Goal: Share content: Share content

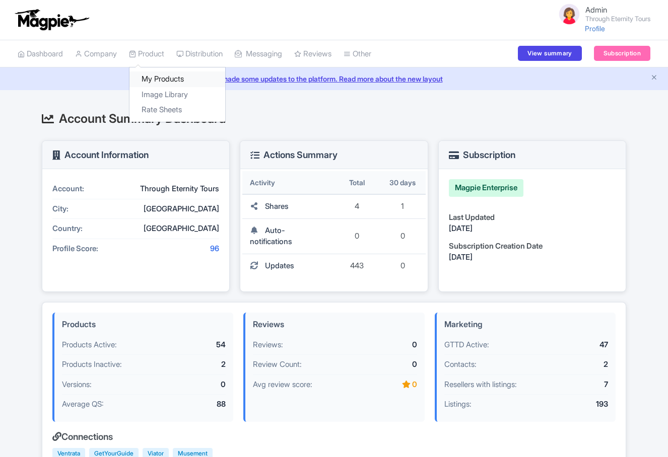
click at [150, 79] on link "My Products" at bounding box center [177, 80] width 96 height 16
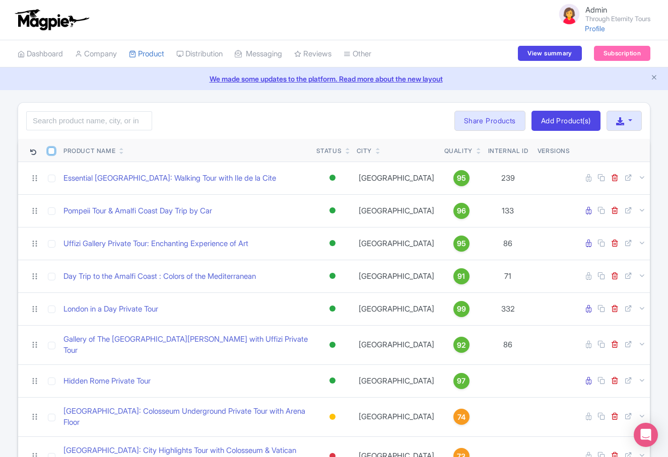
click at [50, 150] on input "checkbox" at bounding box center [51, 151] width 7 height 7
checkbox input "true"
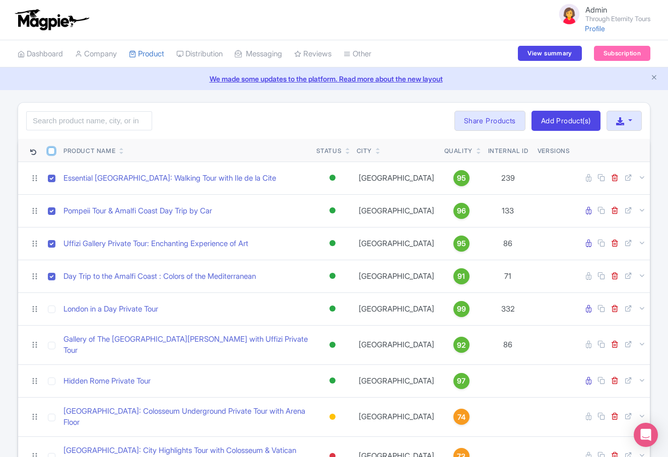
checkbox input "true"
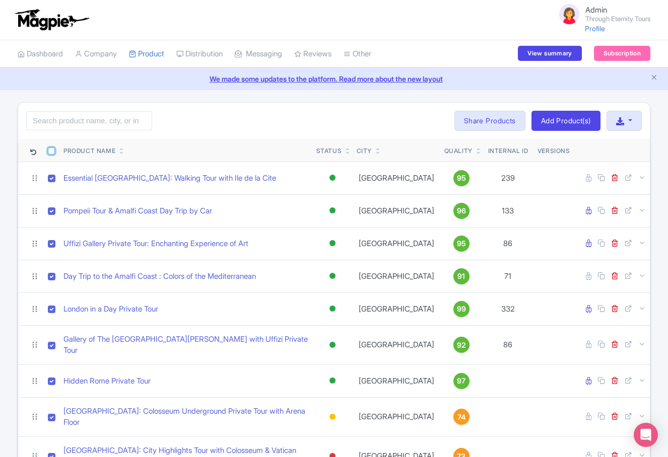
checkbox input "true"
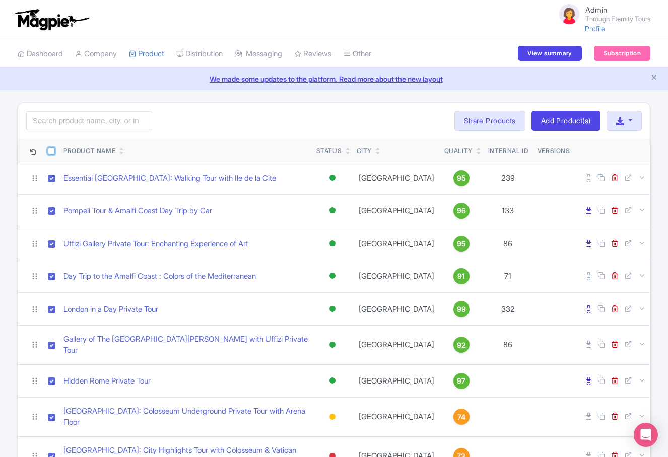
checkbox input "true"
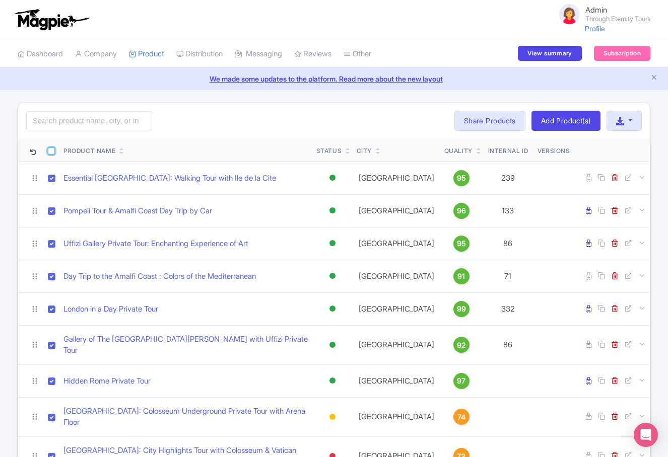
checkbox input "true"
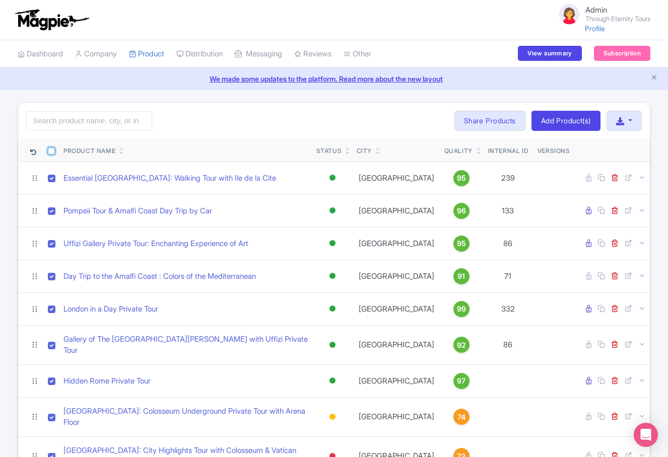
checkbox input "true"
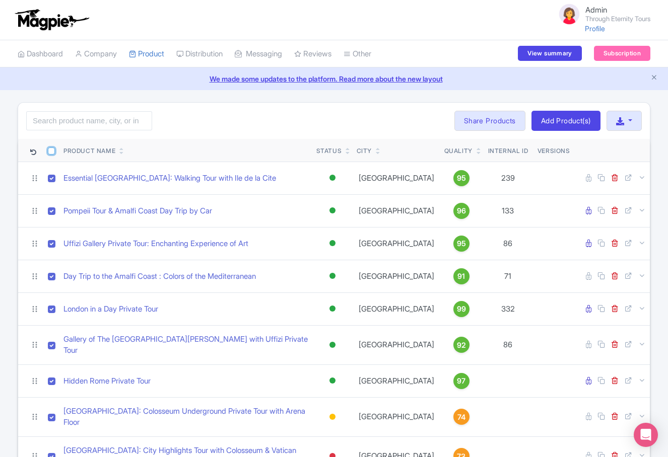
checkbox input "true"
click at [430, 120] on button "Bulk Actions" at bounding box center [415, 121] width 66 height 20
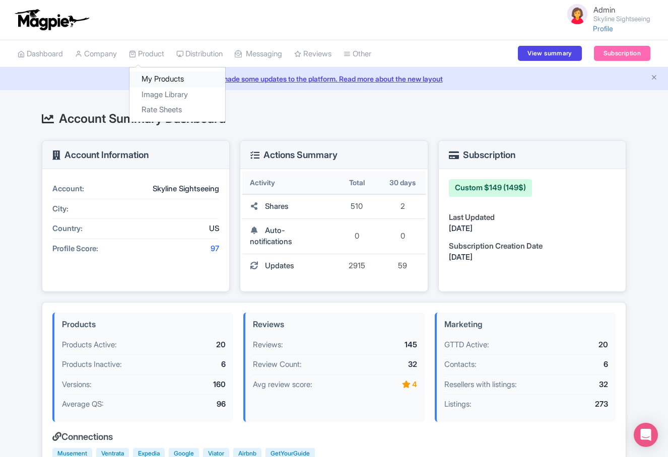
click at [157, 84] on link "My Products" at bounding box center [177, 80] width 96 height 16
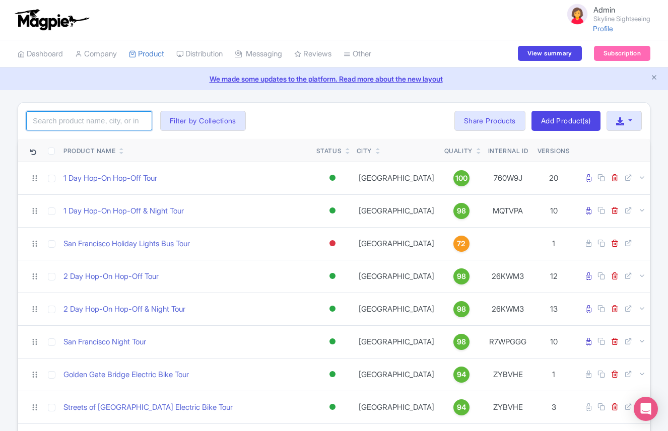
click at [96, 123] on input "search" at bounding box center [89, 120] width 126 height 19
type input "San Francisco"
click button "Search" at bounding box center [0, 0] width 0 height 0
drag, startPoint x: 87, startPoint y: 121, endPoint x: 27, endPoint y: 118, distance: 60.5
click at [27, 118] on input "San Francisco" at bounding box center [89, 120] width 126 height 19
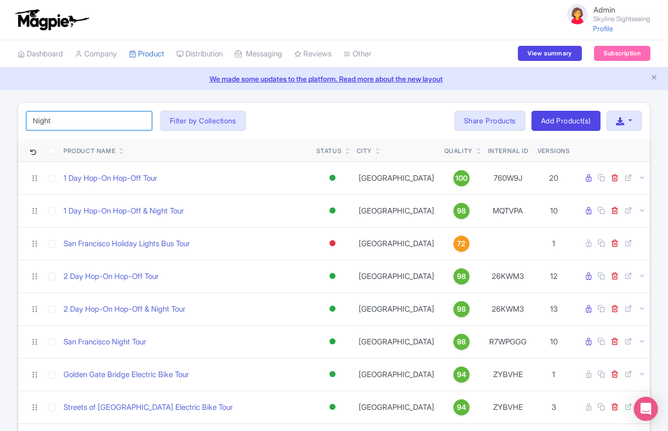
type input "Night"
click button "Search" at bounding box center [0, 0] width 0 height 0
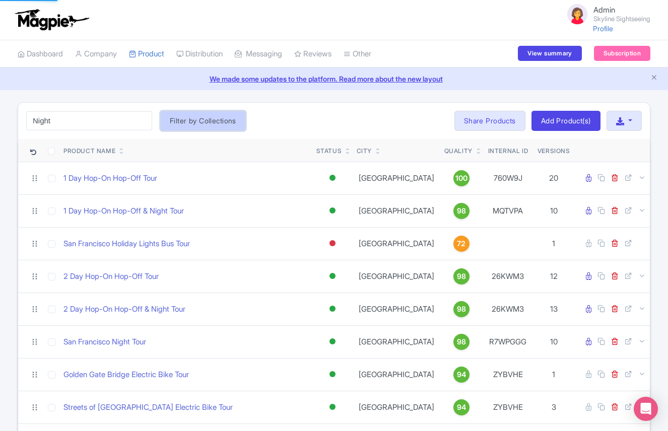
click at [180, 122] on button "Filter by Collections" at bounding box center [203, 121] width 86 height 20
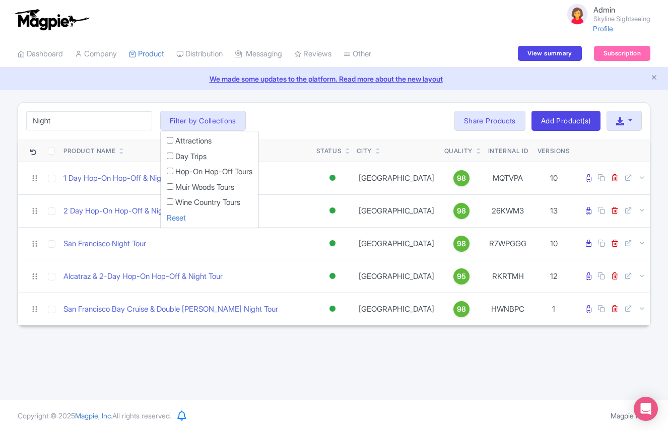
click at [169, 139] on input "Attractions" at bounding box center [170, 140] width 7 height 7
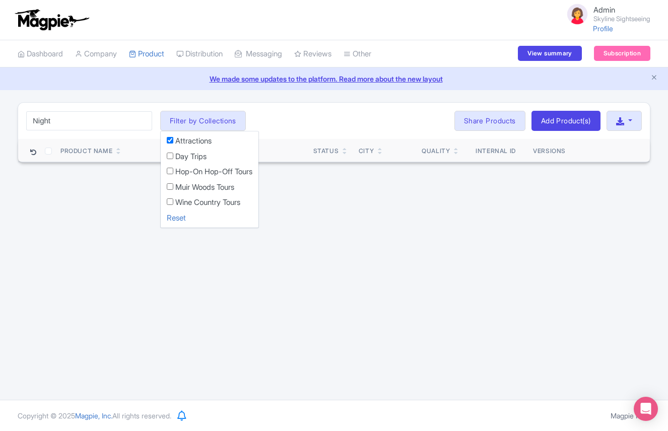
click at [168, 145] on li "Attractions" at bounding box center [210, 144] width 98 height 16
click at [169, 138] on input "Attractions" at bounding box center [170, 140] width 7 height 7
checkbox input "false"
click at [171, 190] on li "Muir Woods Tours" at bounding box center [210, 190] width 98 height 16
click at [169, 185] on input "Muir Woods Tours" at bounding box center [170, 186] width 7 height 7
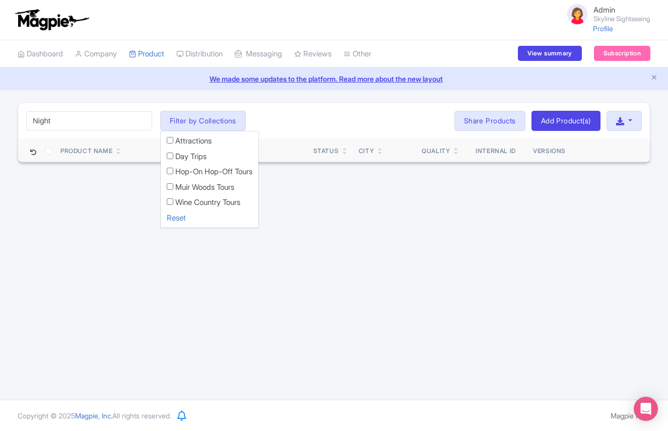
checkbox input "true"
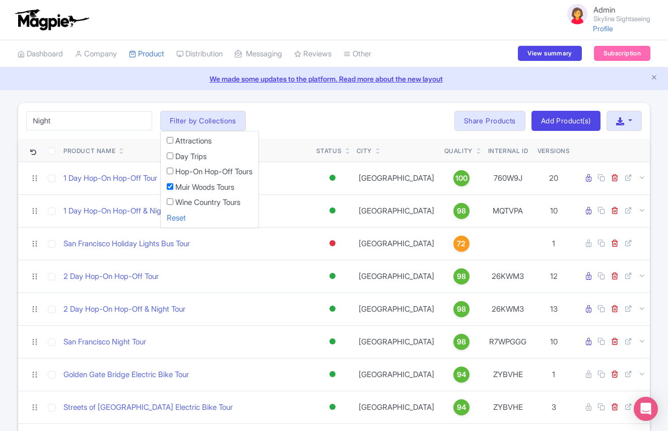
click at [366, 110] on div "Night Search Filter by Collections Attractions Day Trips Hop-On Hop-Off Tours M…" at bounding box center [334, 121] width 632 height 36
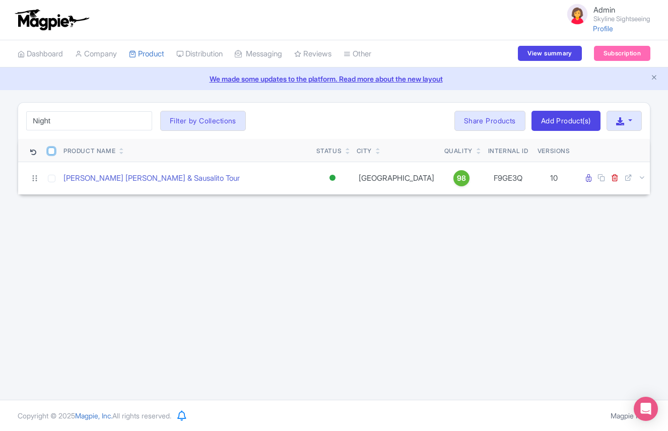
click at [53, 153] on input "checkbox" at bounding box center [51, 151] width 7 height 7
checkbox input "true"
click at [395, 125] on button "Bulk Actions" at bounding box center [415, 121] width 66 height 20
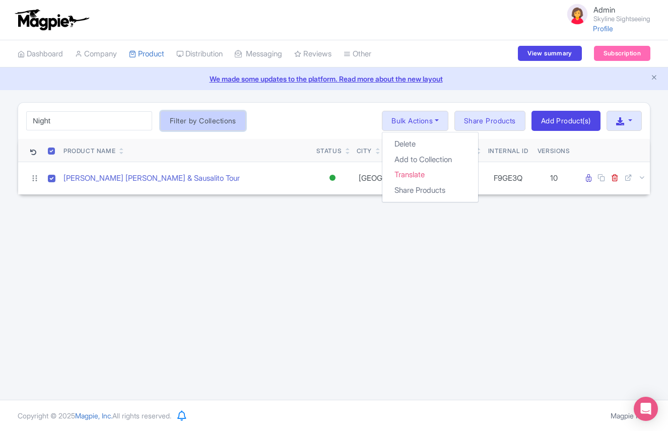
click at [202, 121] on button "Filter by Collections" at bounding box center [203, 121] width 86 height 20
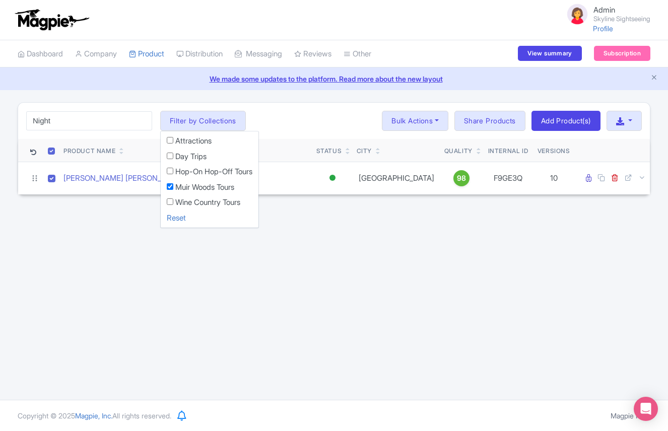
click at [168, 173] on input "Hop-On Hop-Off Tours" at bounding box center [170, 171] width 7 height 7
checkbox input "true"
click at [342, 117] on div "Night Search Filter by Collections Attractions Day Trips Hop-On Hop-Off Tours M…" at bounding box center [334, 121] width 632 height 36
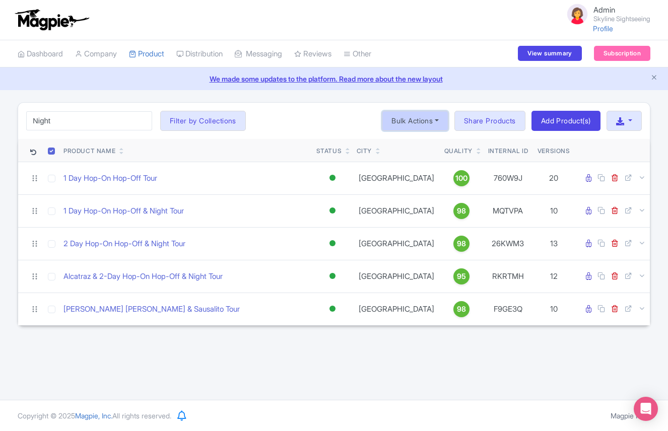
click at [419, 119] on button "Bulk Actions" at bounding box center [415, 121] width 66 height 20
click at [419, 161] on link "Add to Collection" at bounding box center [430, 160] width 96 height 16
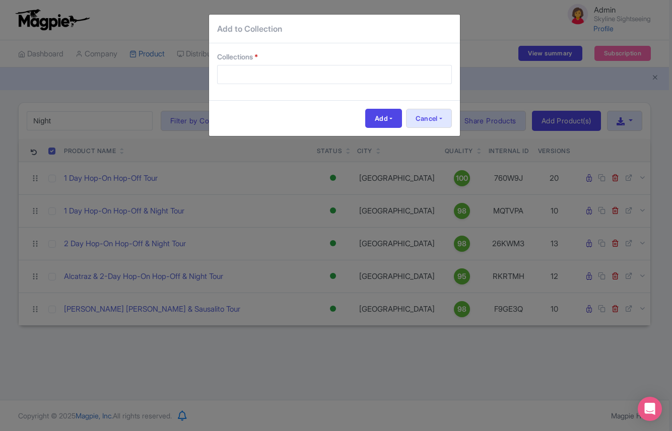
click at [281, 78] on div at bounding box center [334, 74] width 235 height 19
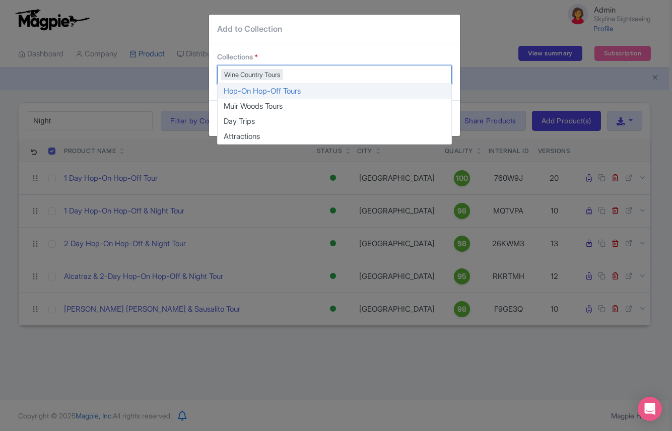
click at [471, 39] on div "Add to Collection Collections * Wine Country Tours Wine Country Tours Hop-On Ho…" at bounding box center [336, 215] width 672 height 431
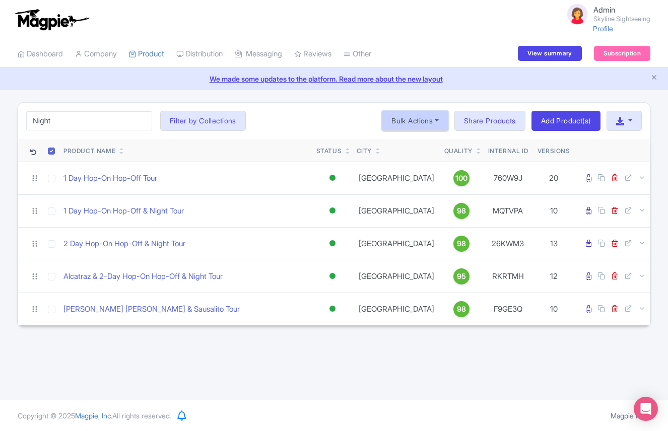
click at [430, 122] on button "Bulk Actions" at bounding box center [415, 121] width 66 height 20
click at [428, 163] on link "Add to Collection" at bounding box center [430, 160] width 96 height 16
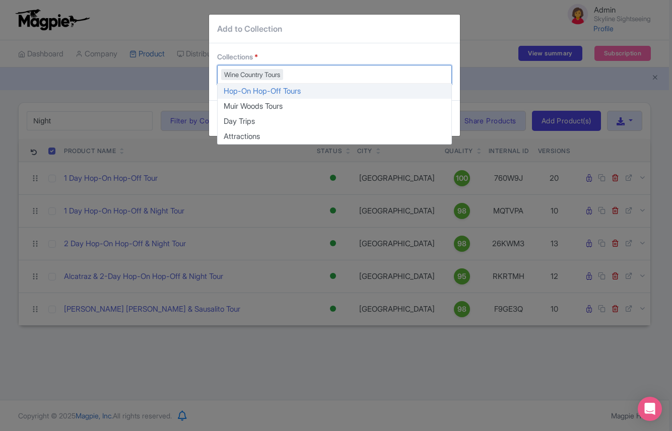
click at [338, 73] on div "Wine Country Tours" at bounding box center [334, 74] width 235 height 19
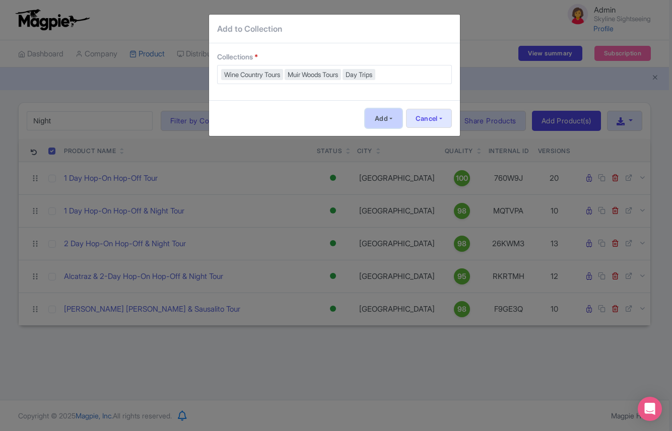
click at [390, 119] on button "Add" at bounding box center [383, 118] width 37 height 19
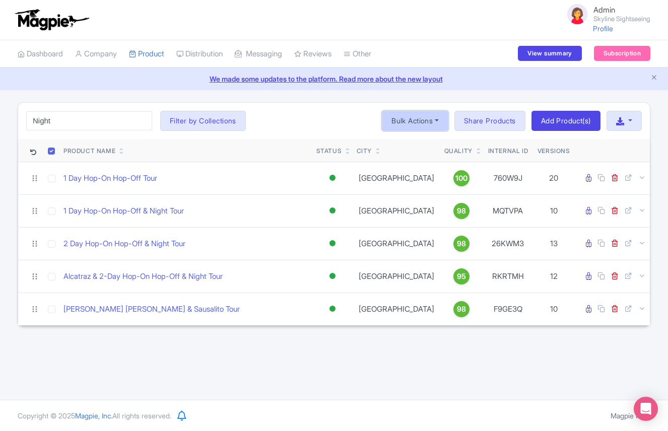
click at [415, 122] on button "Bulk Actions" at bounding box center [415, 121] width 66 height 20
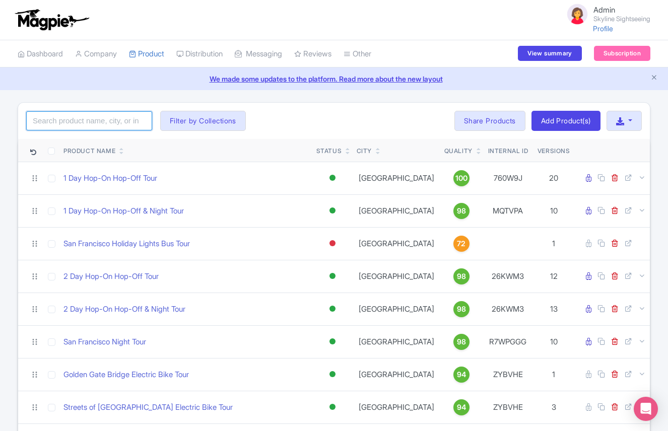
click at [66, 119] on input "search" at bounding box center [89, 120] width 126 height 19
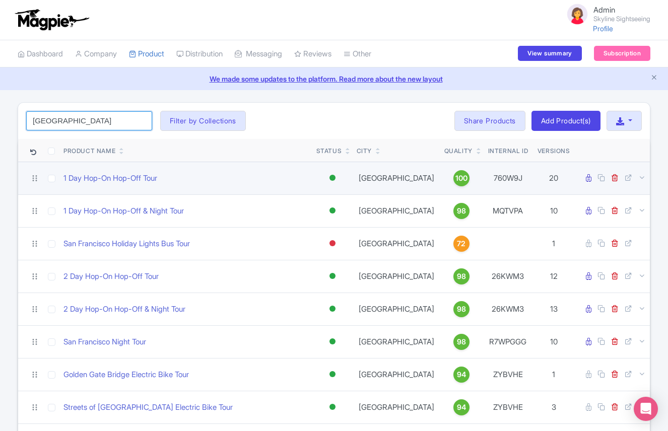
type input "San Francisco"
click at [48, 181] on input "checkbox" at bounding box center [52, 179] width 8 height 8
checkbox input "true"
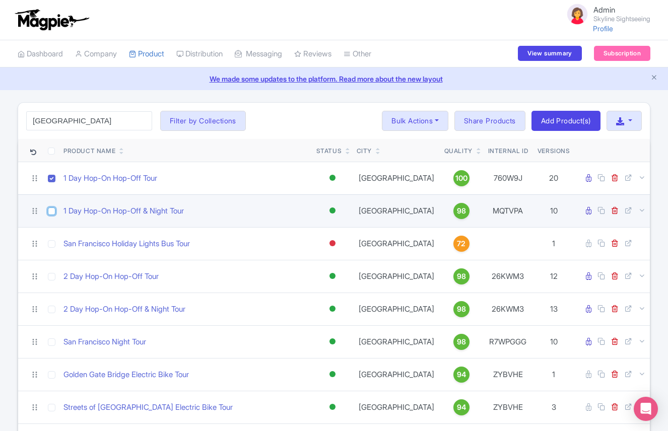
click at [48, 211] on input "checkbox" at bounding box center [52, 212] width 8 height 8
checkbox input "true"
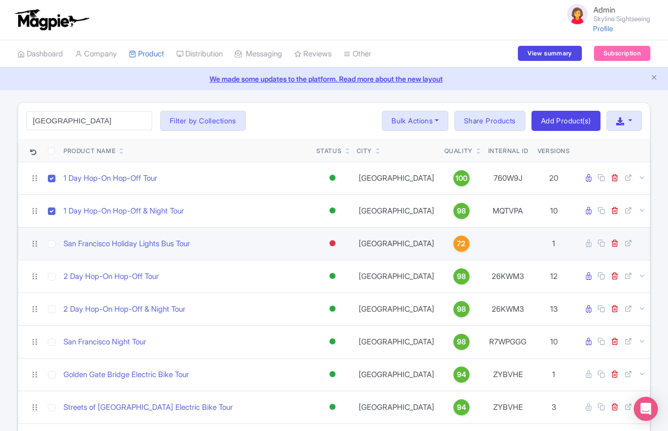
click at [48, 249] on td at bounding box center [51, 243] width 16 height 33
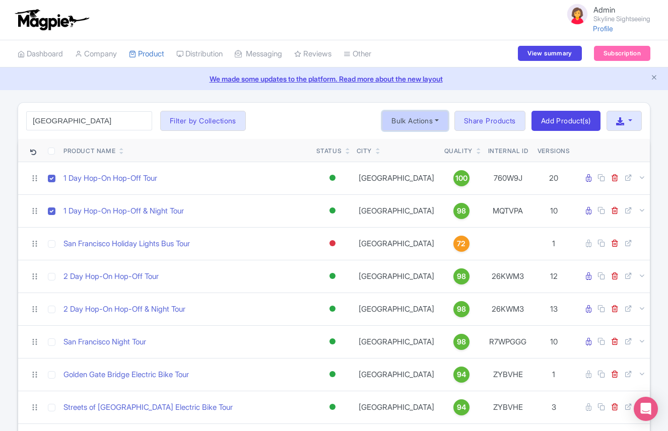
click at [423, 125] on button "Bulk Actions" at bounding box center [415, 121] width 66 height 20
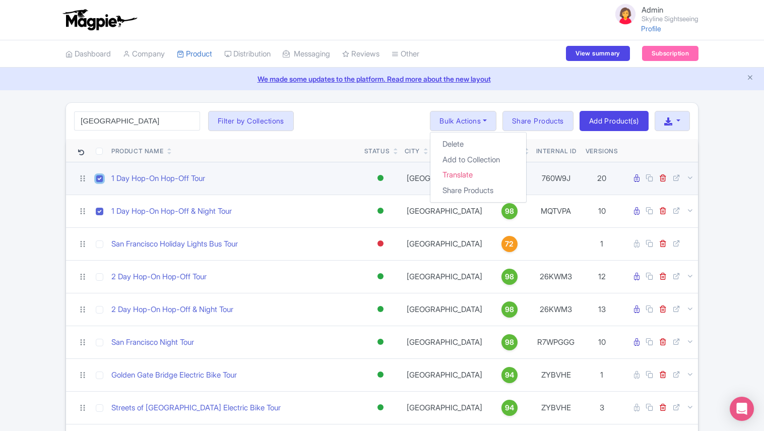
click at [97, 178] on input "checkbox" at bounding box center [100, 179] width 8 height 8
checkbox input "false"
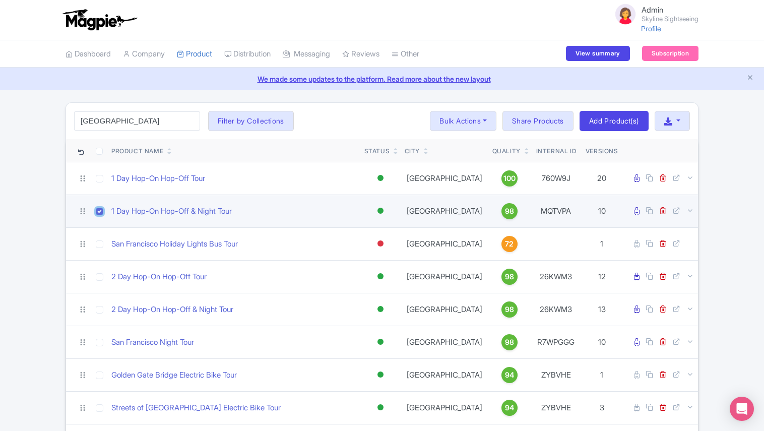
click at [96, 210] on input "checkbox" at bounding box center [100, 212] width 8 height 8
checkbox input "false"
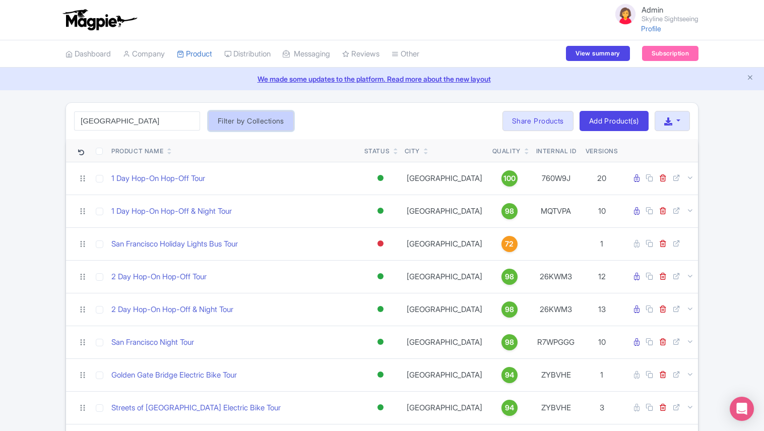
click at [255, 118] on button "Filter by Collections" at bounding box center [251, 121] width 86 height 20
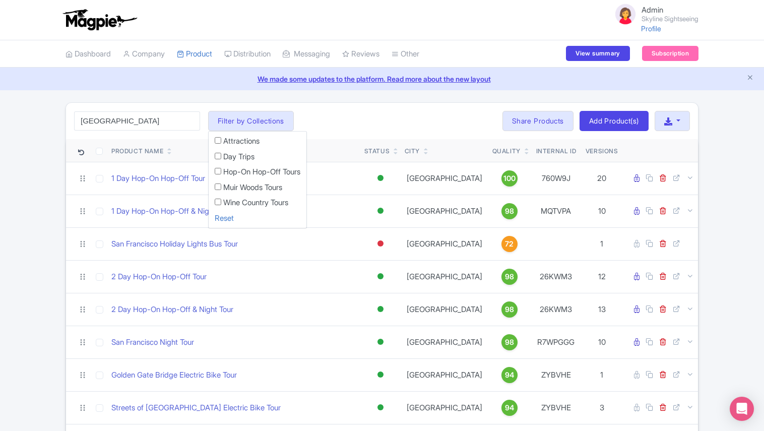
click at [344, 103] on div "San Francisco Search Filter by Collections Attractions Day Trips Hop-On Hop-Off…" at bounding box center [382, 121] width 632 height 36
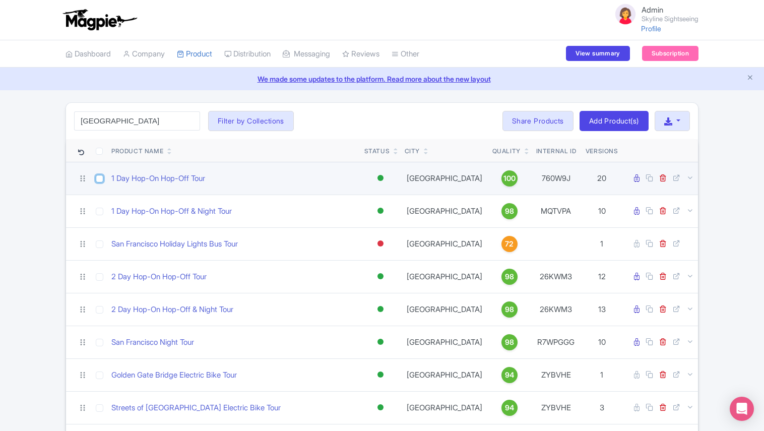
click at [98, 180] on input "checkbox" at bounding box center [100, 179] width 8 height 8
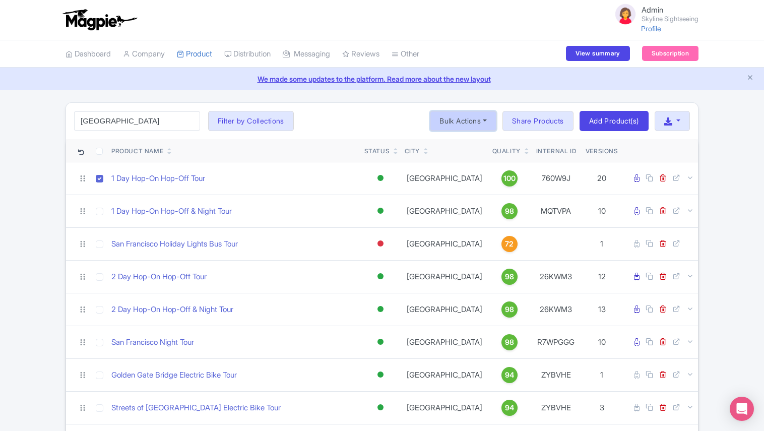
click at [476, 119] on button "Bulk Actions" at bounding box center [463, 121] width 66 height 20
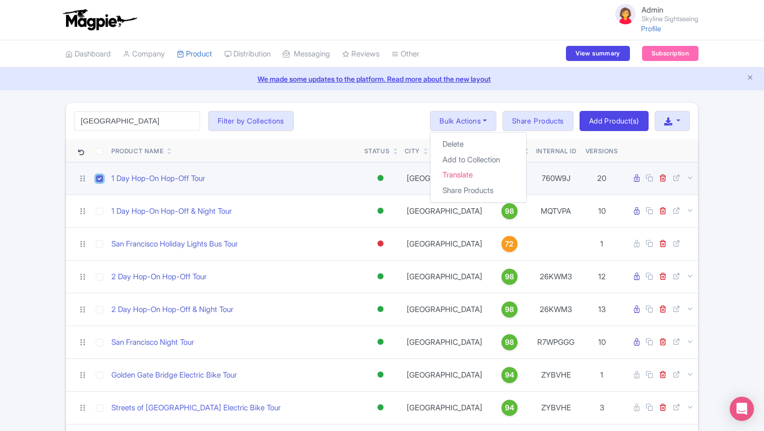
click at [98, 181] on input "checkbox" at bounding box center [100, 179] width 8 height 8
checkbox input "false"
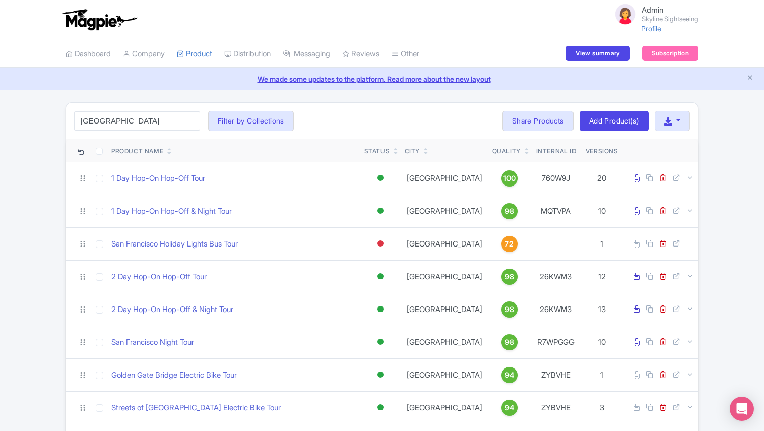
click at [386, 122] on div "San Francisco Search Filter by Collections Attractions Day Trips Hop-On Hop-Off…" at bounding box center [382, 121] width 632 height 36
click at [154, 54] on link "Company" at bounding box center [144, 54] width 42 height 28
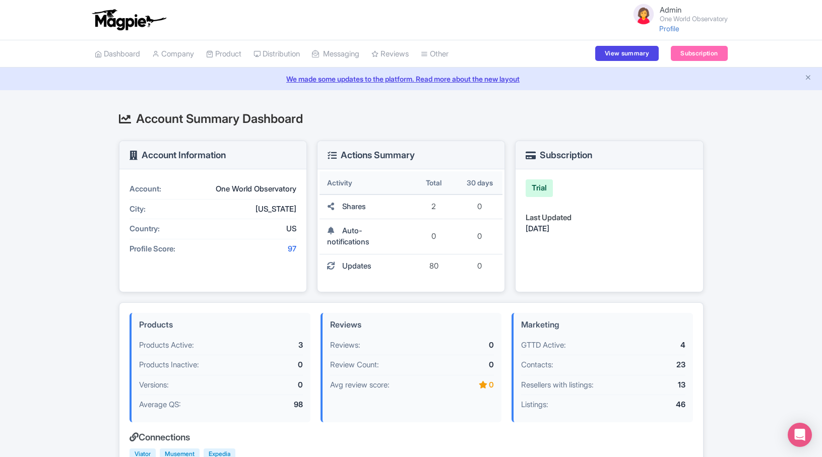
click at [695, 19] on small "One World Observatory" at bounding box center [693, 19] width 68 height 7
click at [673, 61] on link "Users" at bounding box center [679, 56] width 96 height 16
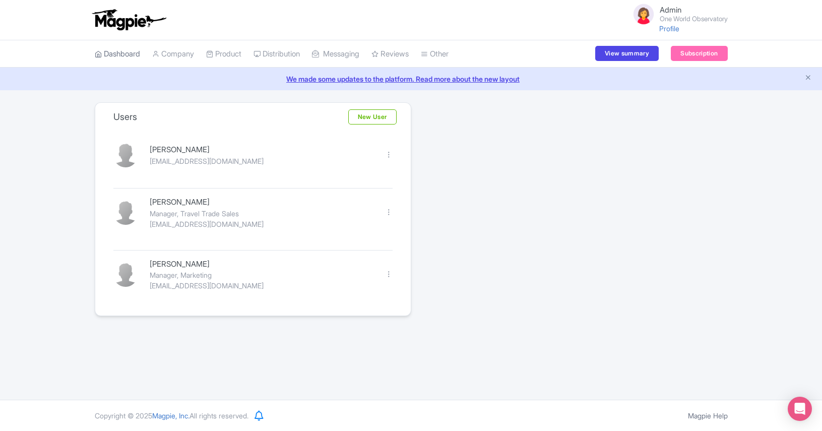
click at [112, 56] on link "Dashboard" at bounding box center [117, 54] width 45 height 28
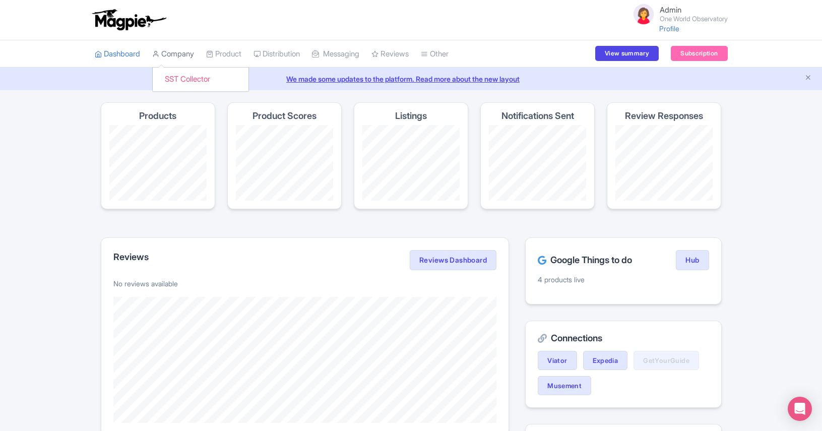
click at [171, 57] on link "Company" at bounding box center [173, 54] width 42 height 28
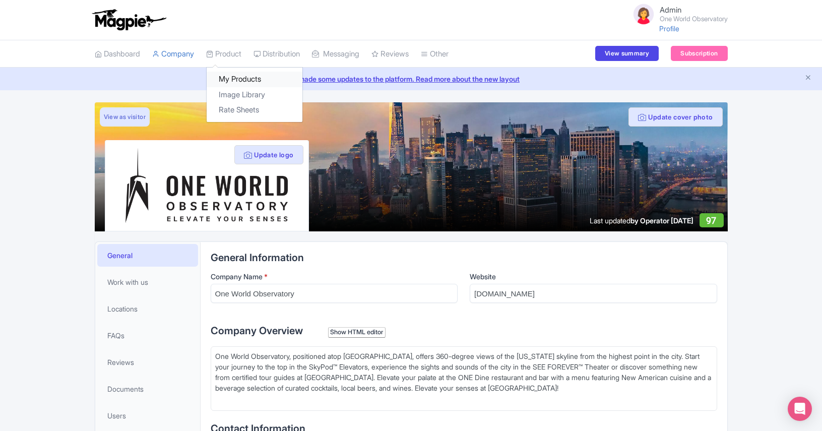
click at [241, 75] on link "My Products" at bounding box center [255, 80] width 96 height 16
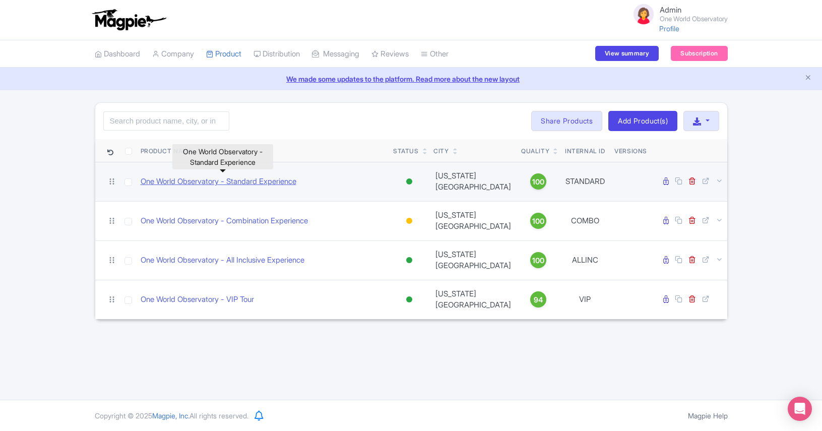
click at [253, 180] on link "One World Observatory - Standard Experience" at bounding box center [219, 182] width 156 height 12
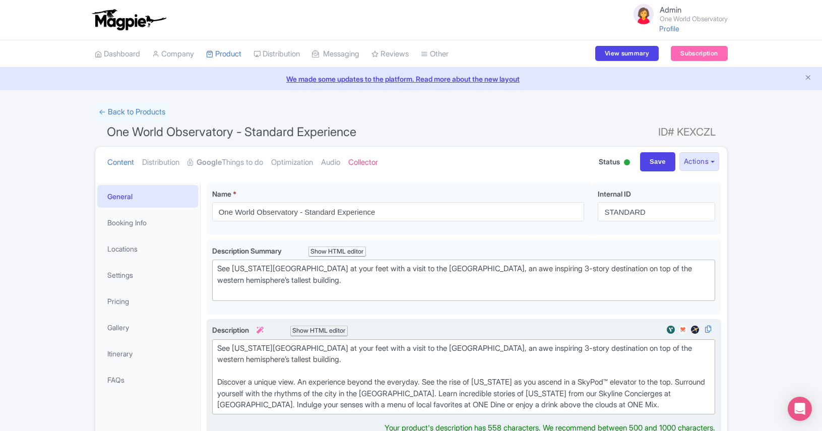
click at [518, 351] on div "See New York City at your feet with a visit to the One World Observatory, an aw…" at bounding box center [463, 377] width 493 height 68
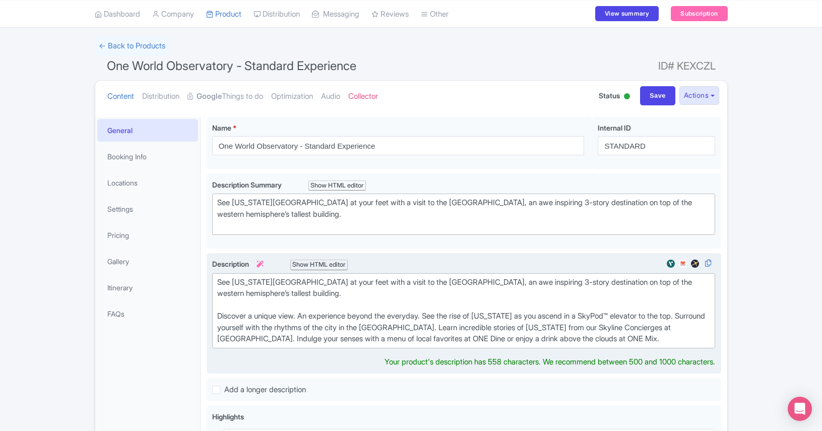
scroll to position [72, 0]
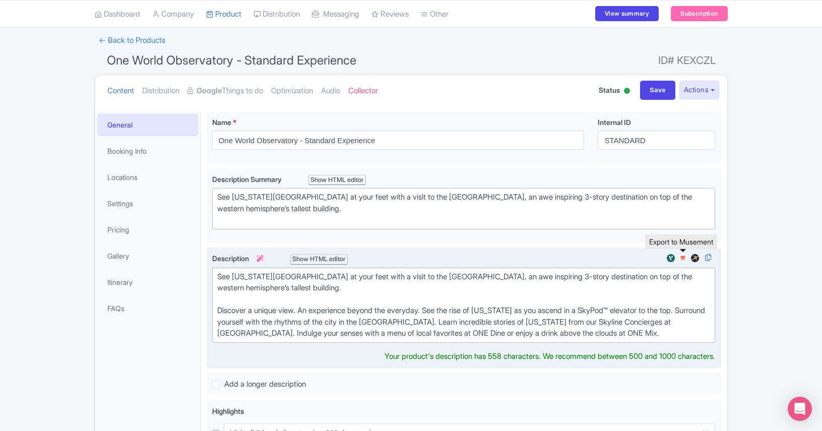
click at [682, 257] on img at bounding box center [683, 258] width 12 height 10
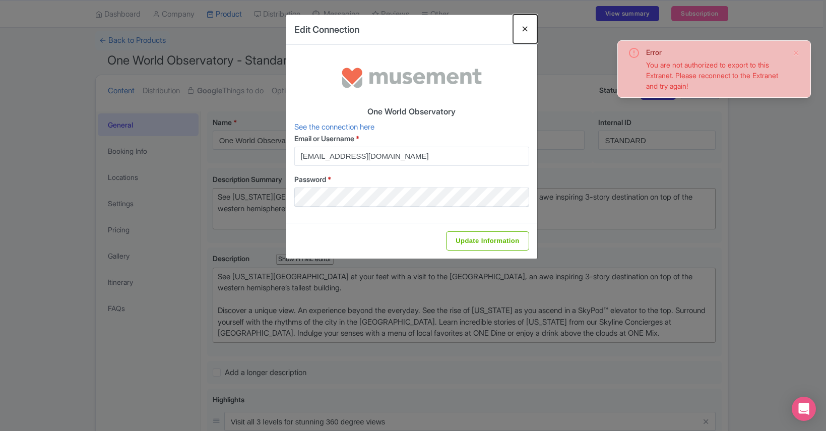
click at [529, 31] on button "Close" at bounding box center [525, 29] width 24 height 29
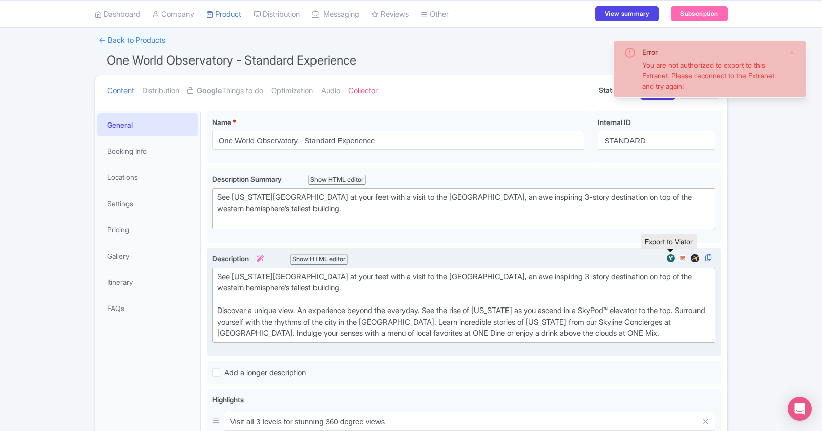
click at [672, 257] on img at bounding box center [670, 258] width 12 height 10
click at [698, 258] on body "Admin One World Observatory Profile Users Settings Sign out Dashboard Company S…" at bounding box center [411, 143] width 822 height 431
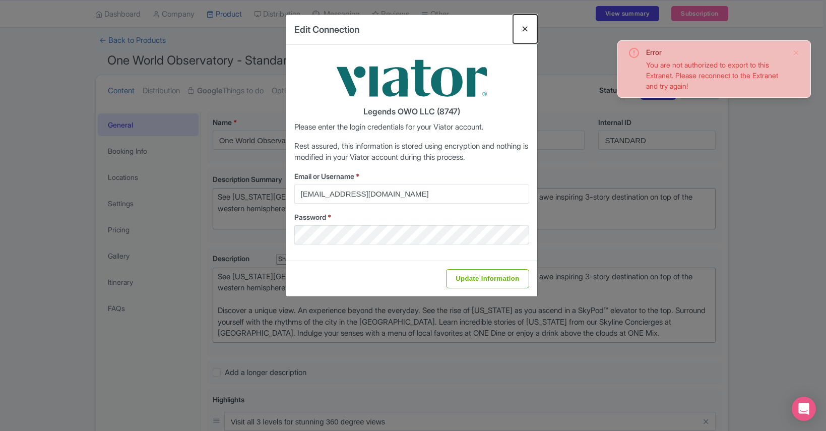
click at [521, 31] on button "Close" at bounding box center [525, 29] width 24 height 29
click at [526, 31] on button "Close" at bounding box center [525, 29] width 24 height 29
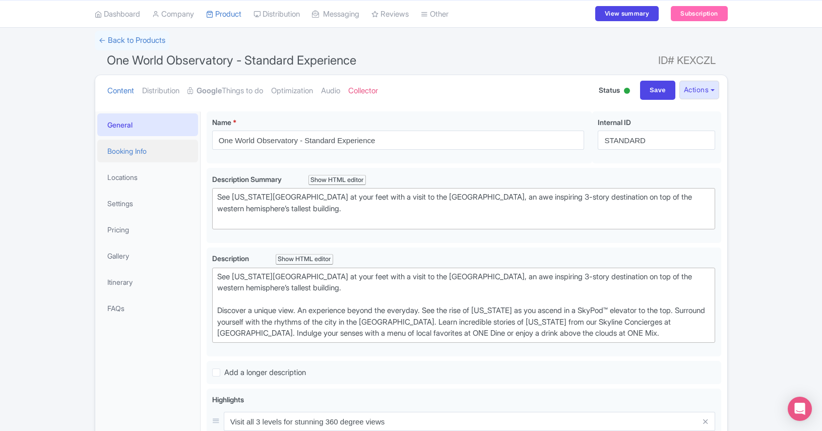
click at [136, 150] on link "Booking Info" at bounding box center [147, 151] width 101 height 23
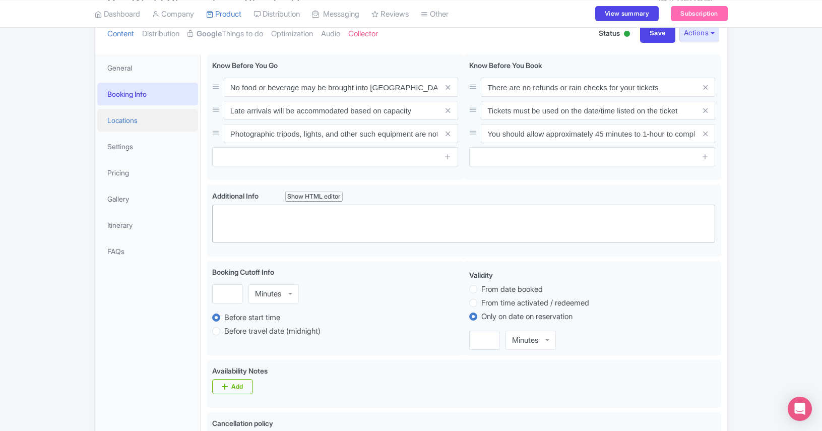
scroll to position [149, 0]
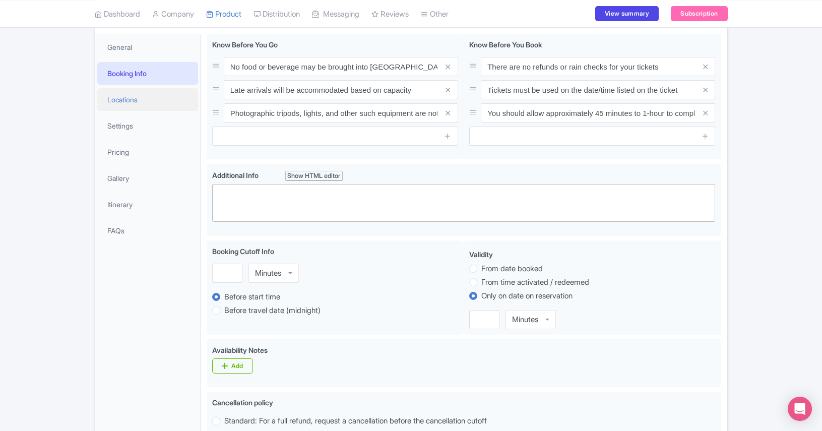
click at [153, 105] on link "Locations" at bounding box center [147, 99] width 101 height 23
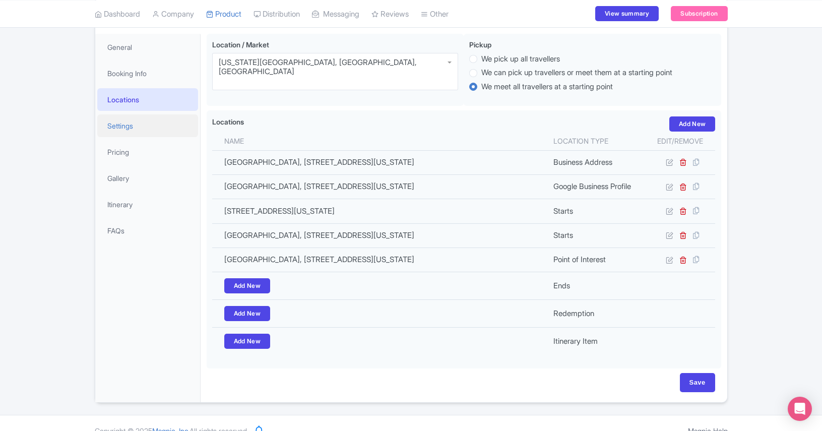
click at [144, 129] on link "Settings" at bounding box center [147, 125] width 101 height 23
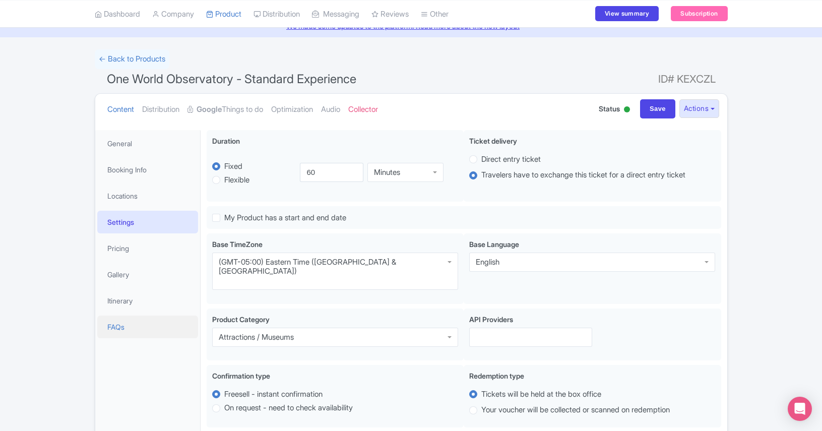
scroll to position [65, 0]
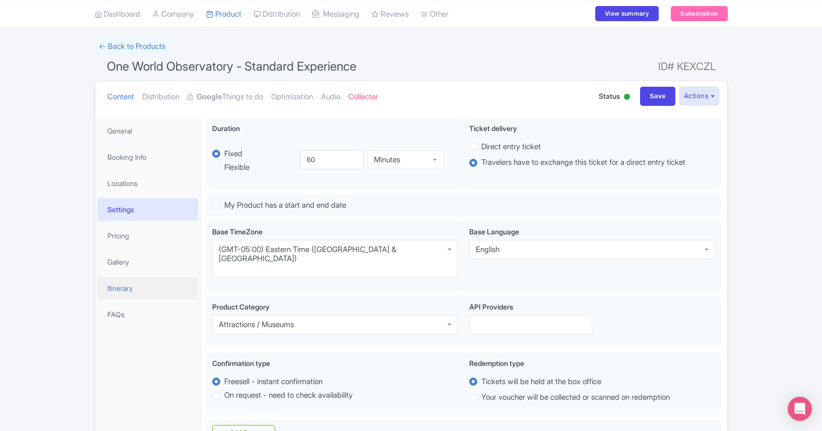
click at [165, 287] on link "Itinerary" at bounding box center [147, 288] width 101 height 23
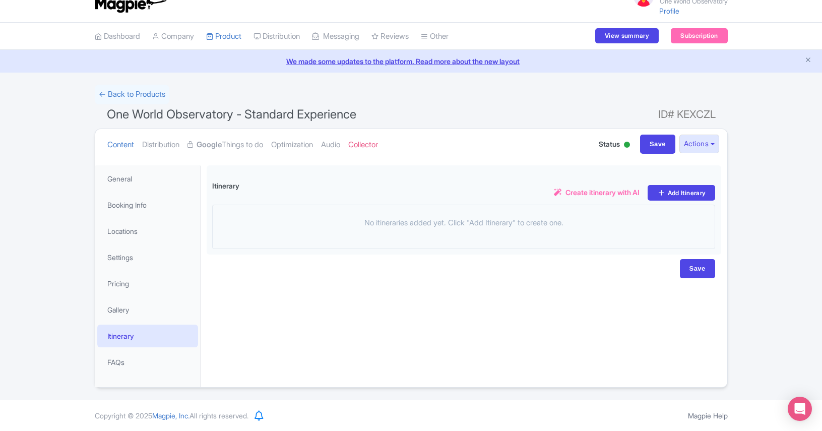
scroll to position [18, 0]
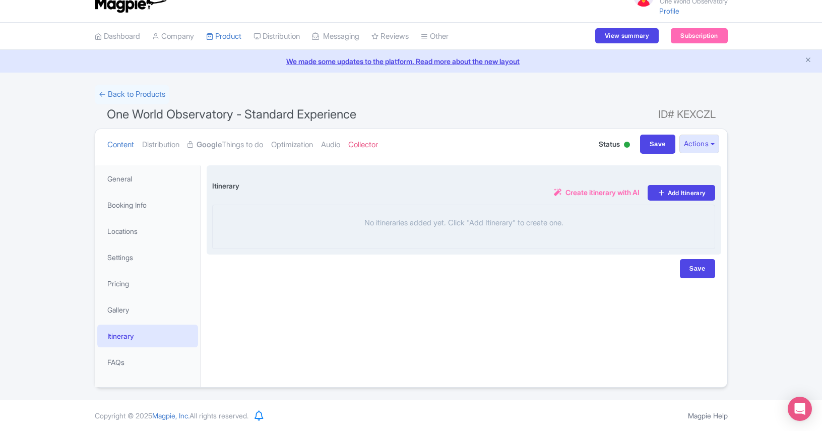
click at [593, 196] on span "Create itinerary with AI" at bounding box center [602, 192] width 74 height 11
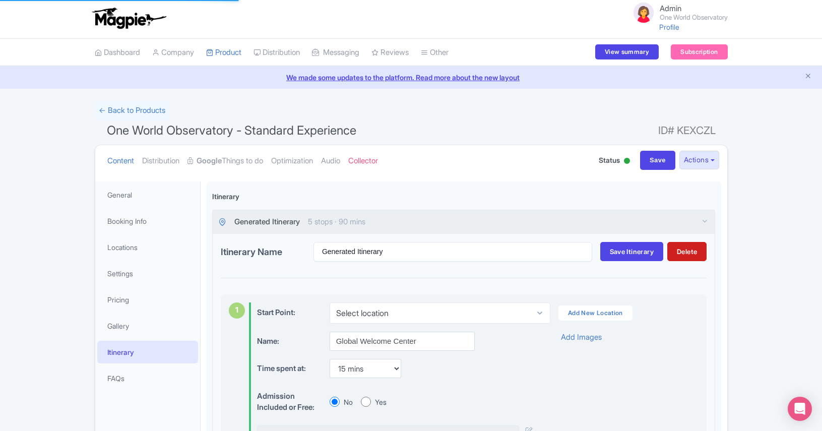
scroll to position [0, 0]
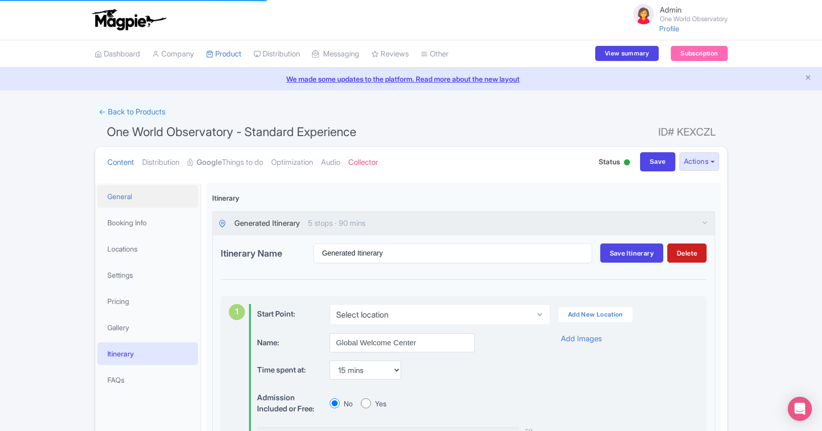
click at [133, 194] on link "General" at bounding box center [147, 196] width 101 height 23
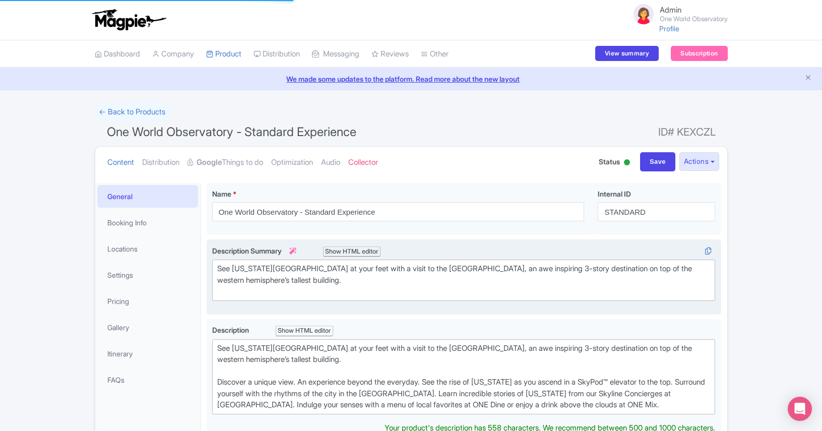
click at [296, 252] on icon at bounding box center [292, 250] width 7 height 7
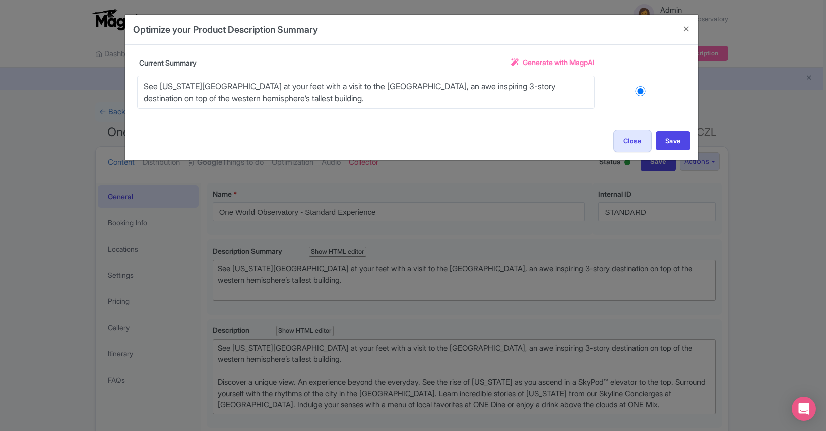
click at [547, 54] on div "Title One World Observatory - Standard Experience Description See New York City…" at bounding box center [411, 83] width 573 height 76
click at [545, 68] on span "Generate with MagpAI" at bounding box center [558, 62] width 72 height 11
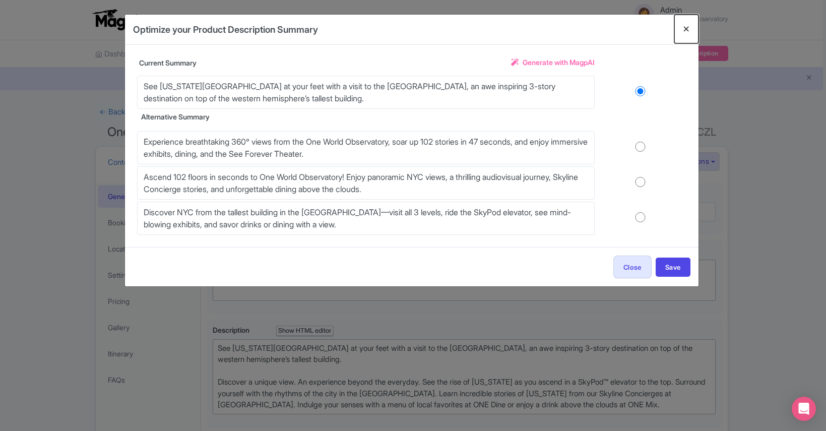
click at [686, 24] on button "Close" at bounding box center [686, 29] width 24 height 29
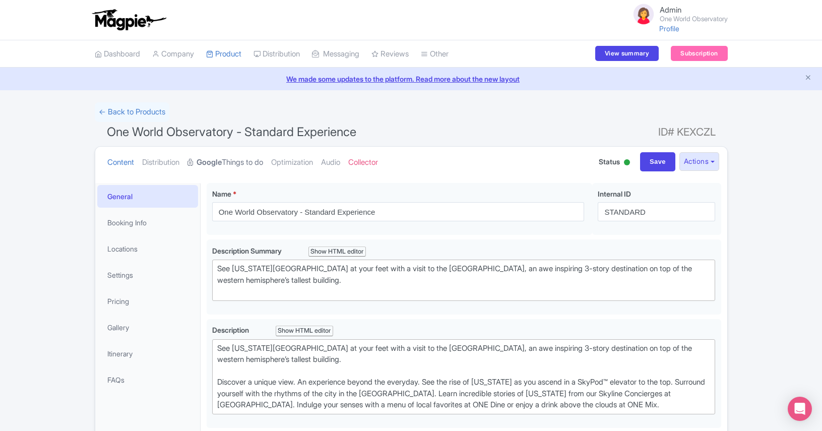
click at [222, 165] on strong "Google" at bounding box center [208, 163] width 25 height 12
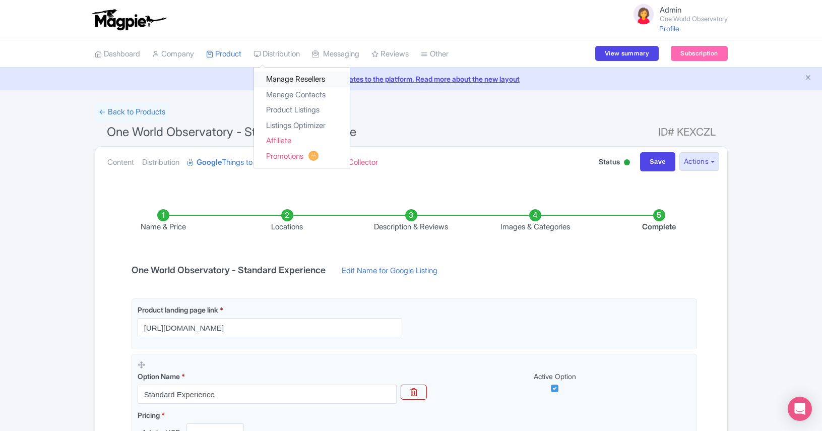
click at [310, 79] on link "Manage Resellers" at bounding box center [302, 80] width 96 height 16
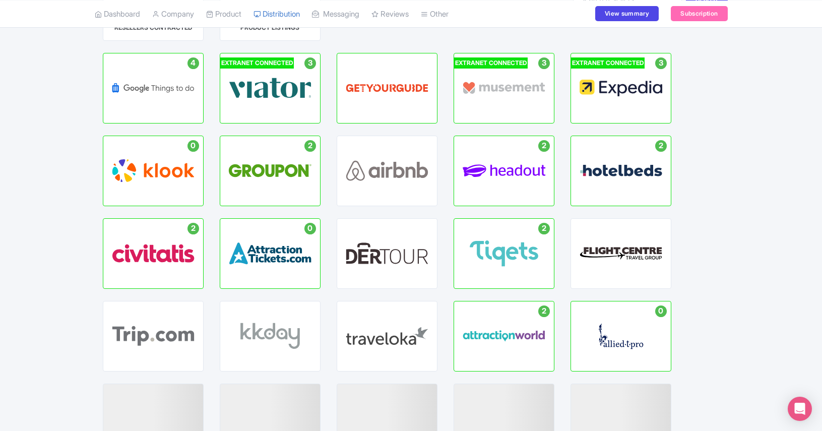
scroll to position [114, 0]
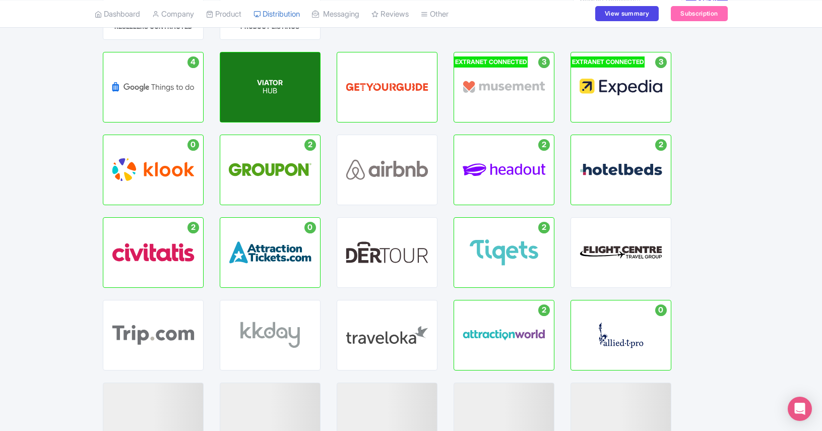
click at [260, 87] on p "HUB" at bounding box center [270, 91] width 26 height 9
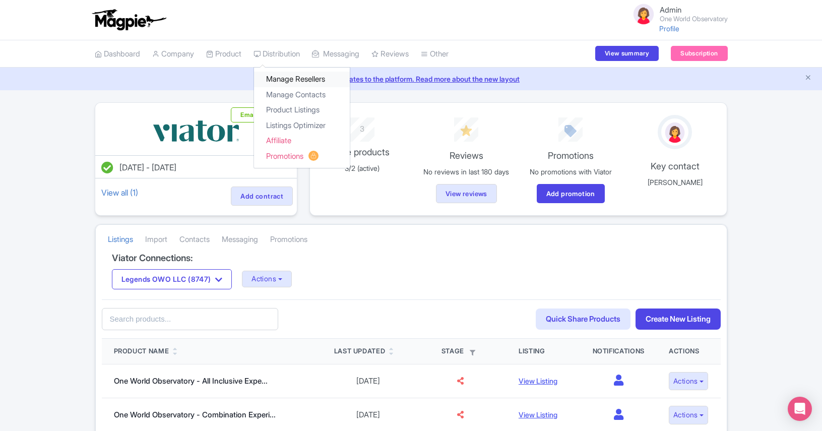
click at [287, 79] on link "Manage Resellers" at bounding box center [302, 80] width 96 height 16
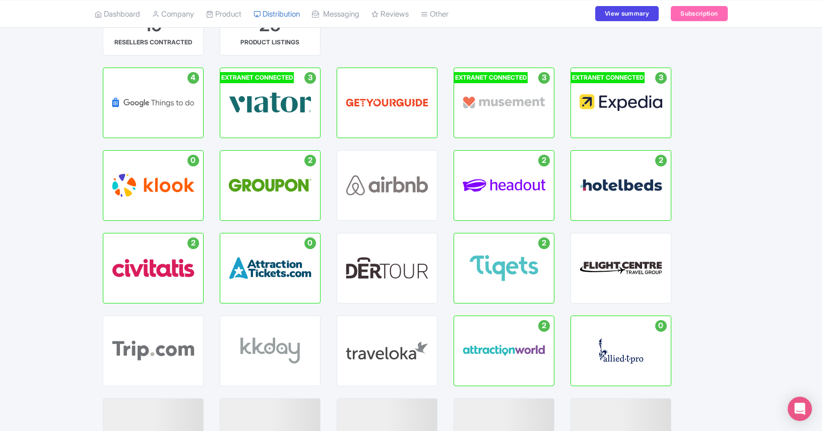
scroll to position [100, 0]
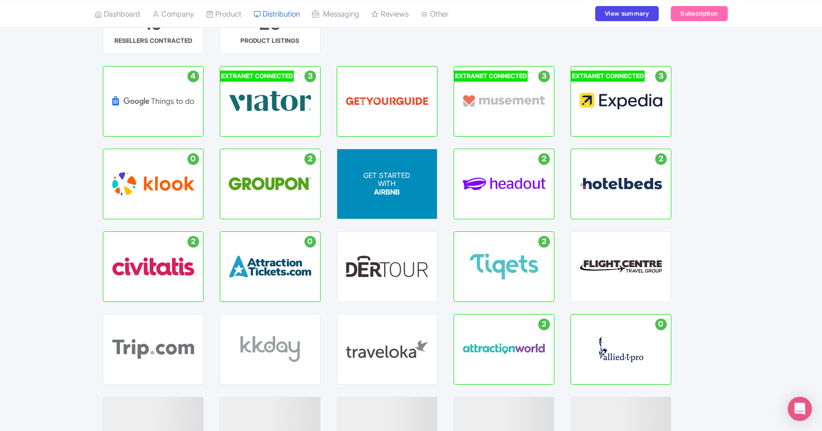
click at [400, 176] on span "GET STARTED" at bounding box center [386, 174] width 47 height 9
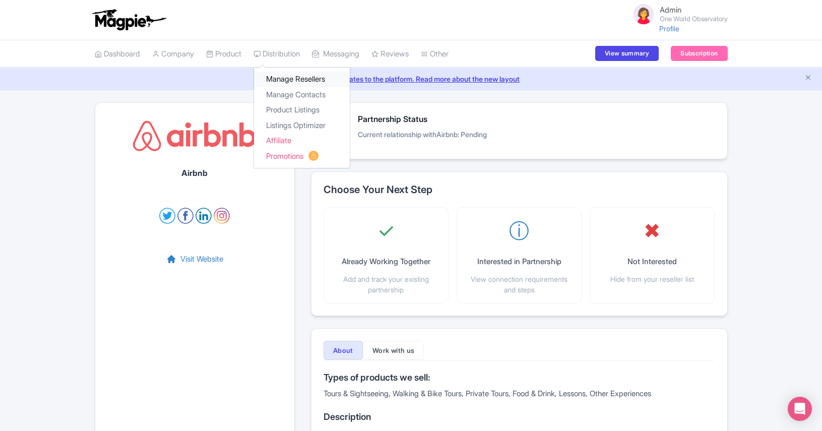
click at [305, 76] on link "Manage Resellers" at bounding box center [302, 80] width 96 height 16
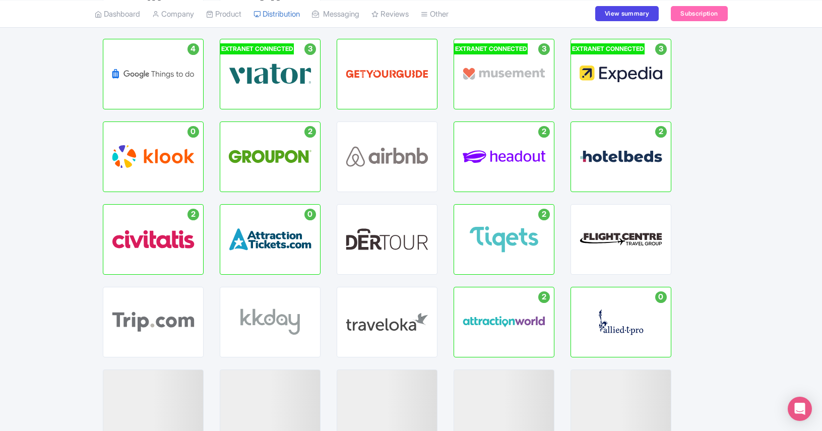
scroll to position [148, 0]
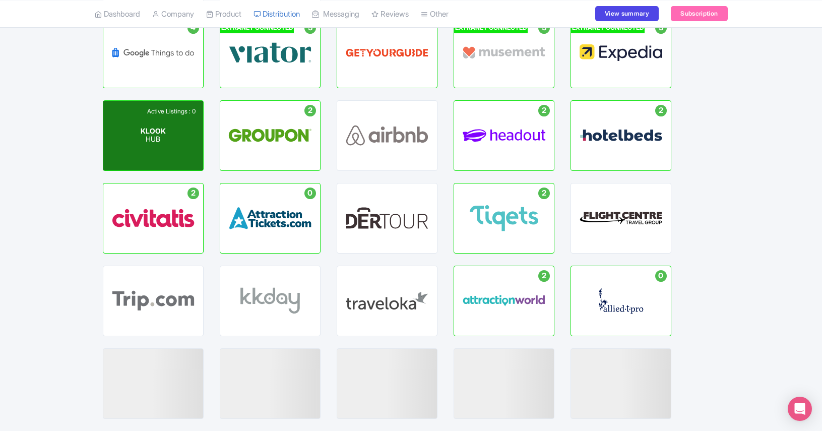
click at [136, 136] on div "Active Listings : 0 KLOOK HUB" at bounding box center [153, 136] width 100 height 70
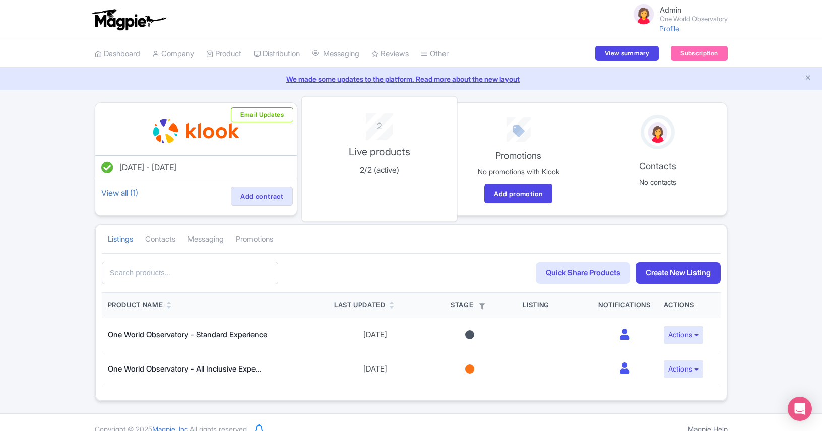
scroll to position [14, 0]
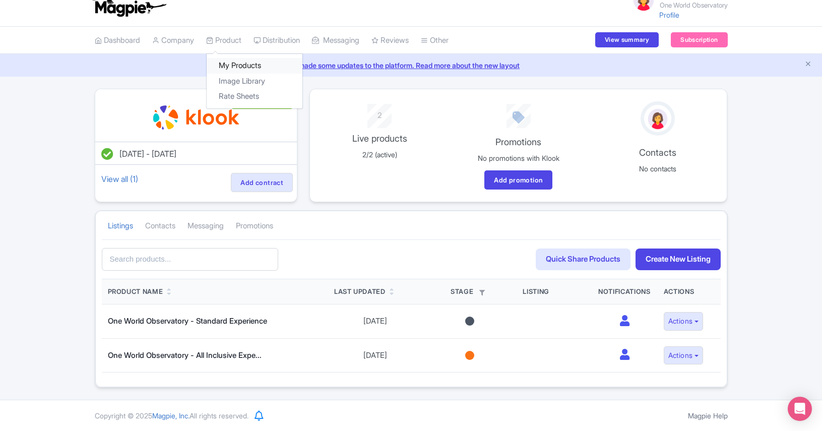
click at [237, 61] on link "My Products" at bounding box center [255, 66] width 96 height 16
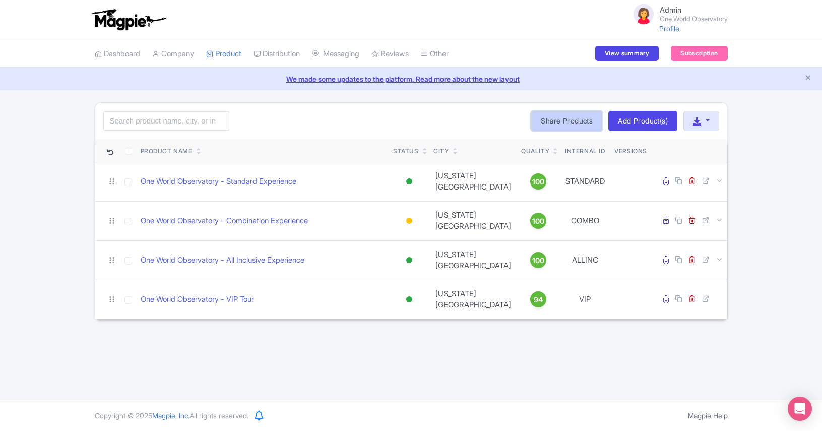
click at [571, 118] on link "Share Products" at bounding box center [566, 121] width 71 height 20
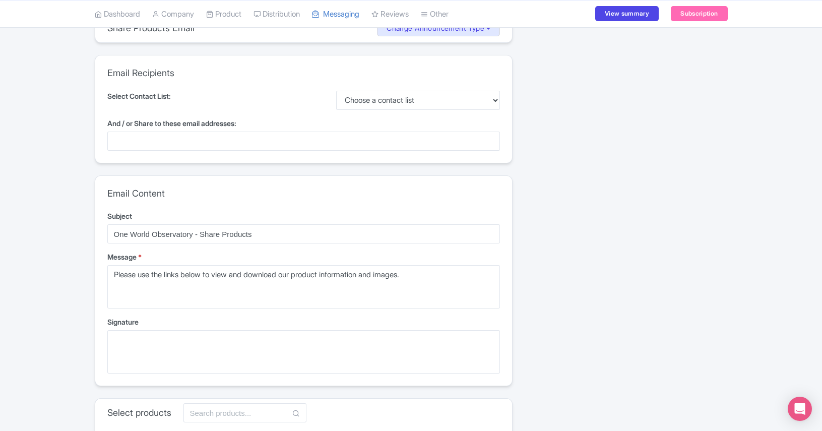
scroll to position [155, 0]
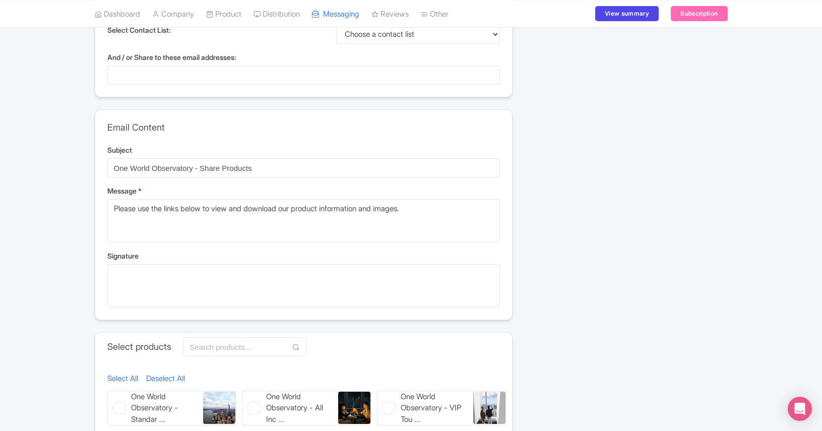
click at [340, 75] on div at bounding box center [303, 74] width 392 height 19
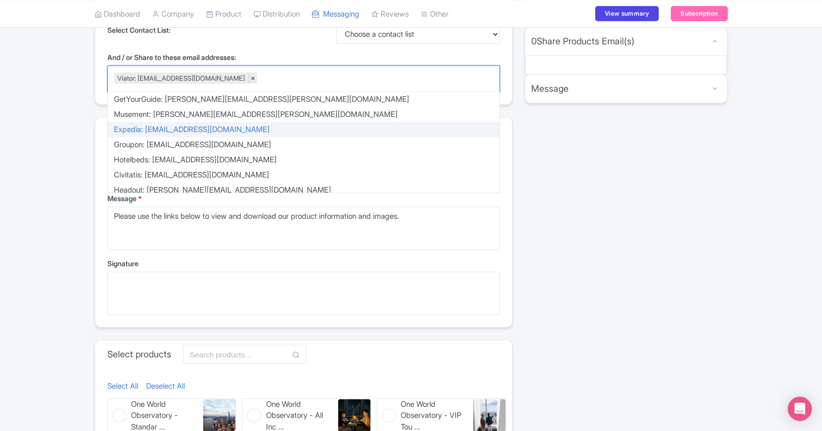
click at [610, 176] on div "Share 1 Resellers MISSING INFO awiggins@tripadvisor.com 0 Share Products Email(…" at bounding box center [625, 245] width 215 height 594
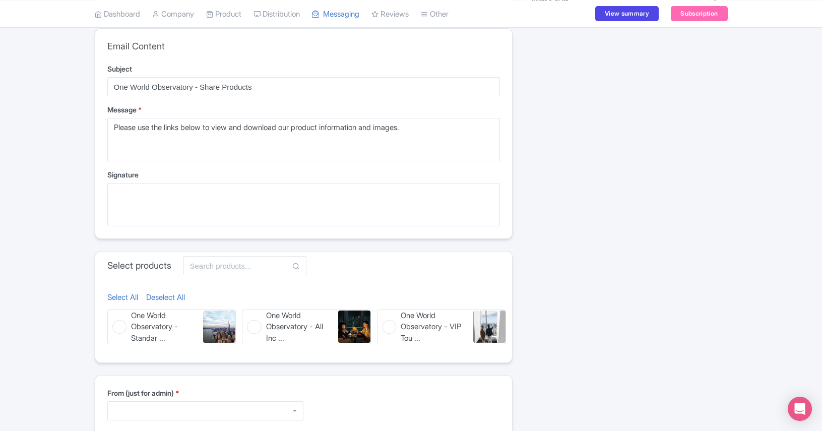
scroll to position [295, 0]
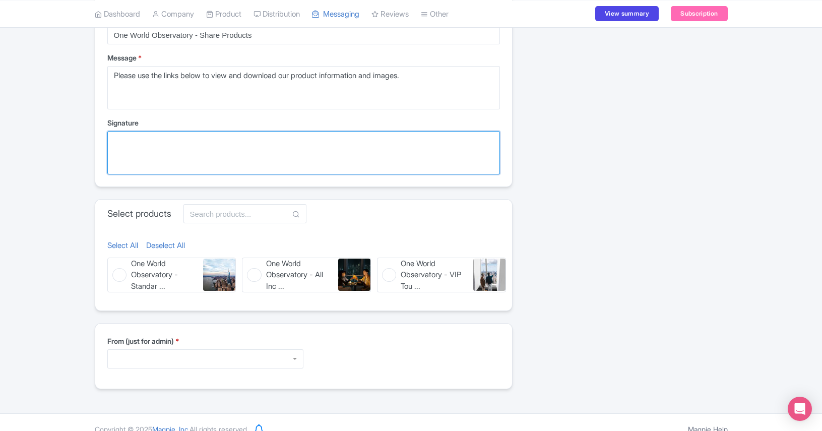
click at [389, 144] on textarea "Signature" at bounding box center [303, 152] width 392 height 43
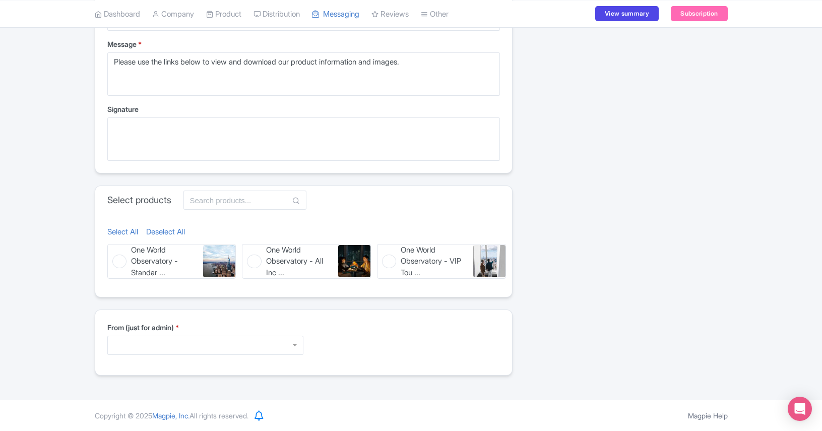
click at [123, 257] on figure "One World Observatory - Standar ... One World Observatory - Standard Experience" at bounding box center [171, 261] width 129 height 35
click at [114, 250] on input "One World Observatory - Standar ... One World Observatory - Standard Experience" at bounding box center [110, 247] width 7 height 7
checkbox input "true"
click at [248, 267] on figure "One World Observatory - All Inc ... One World Observatory - All Inclusive Exper…" at bounding box center [306, 261] width 129 height 35
click at [248, 250] on input "One World Observatory - All Inc ... One World Observatory - All Inclusive Exper…" at bounding box center [245, 247] width 7 height 7
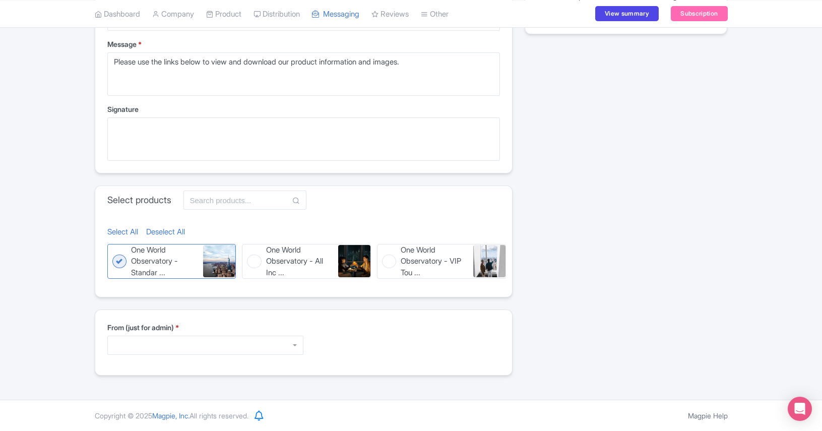
checkbox input "true"
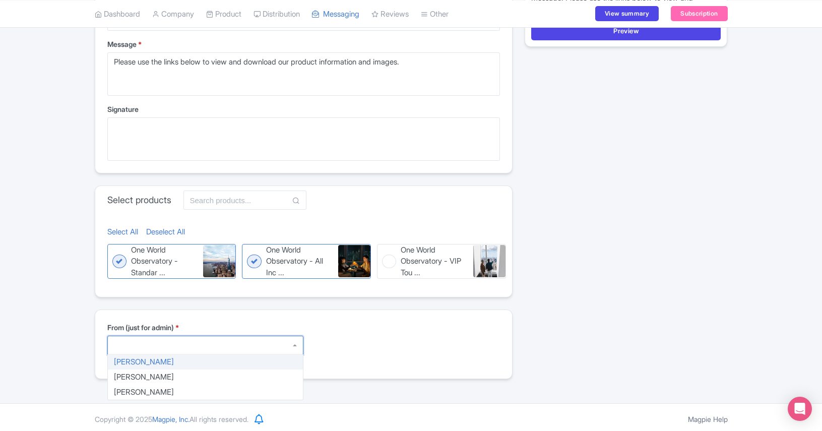
click at [234, 341] on div at bounding box center [205, 345] width 196 height 19
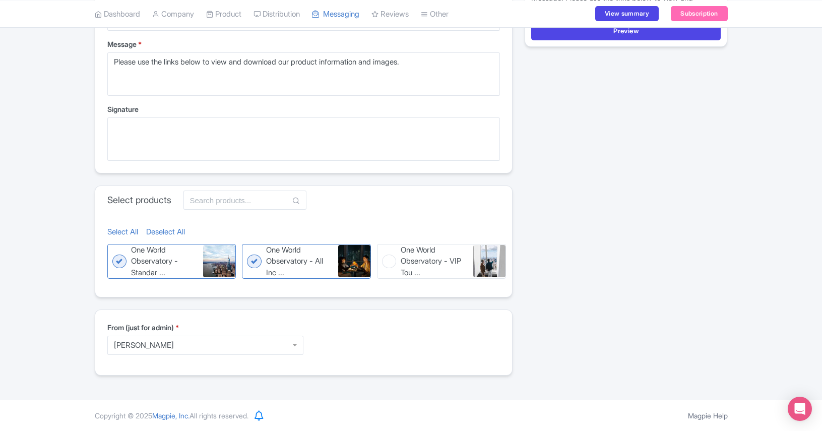
type textarea "Haley Tanella htanella@legends.net"
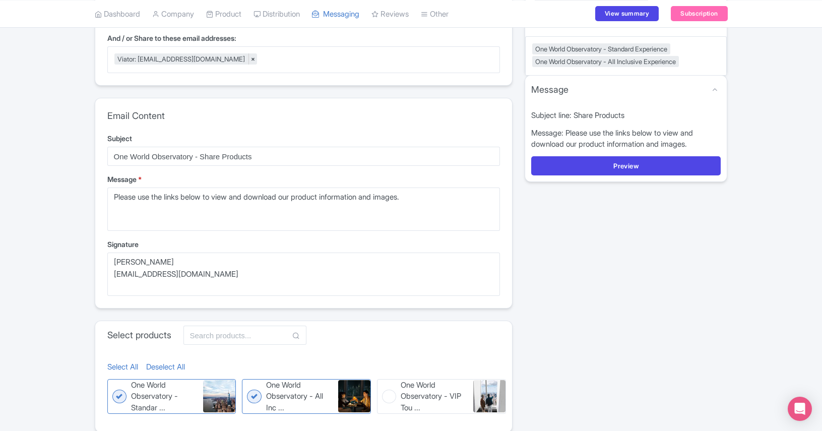
scroll to position [162, 0]
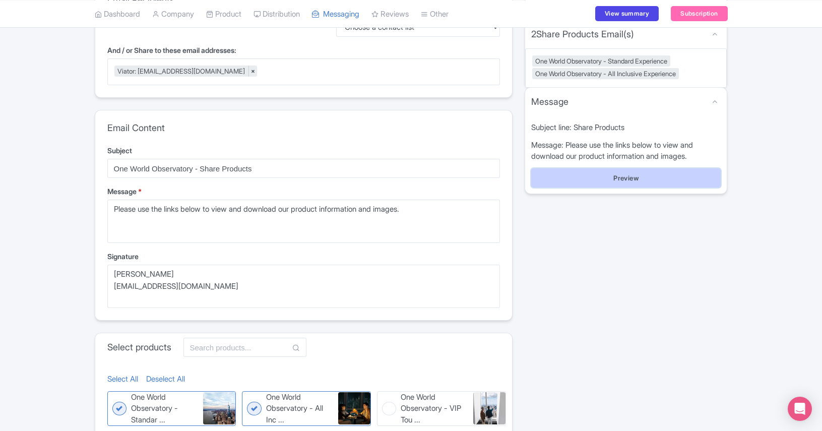
click at [624, 180] on button "Preview" at bounding box center [626, 177] width 190 height 19
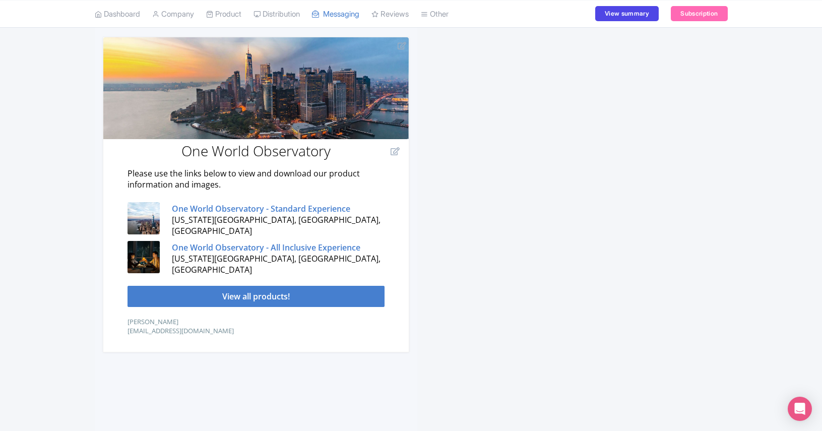
scroll to position [224, 0]
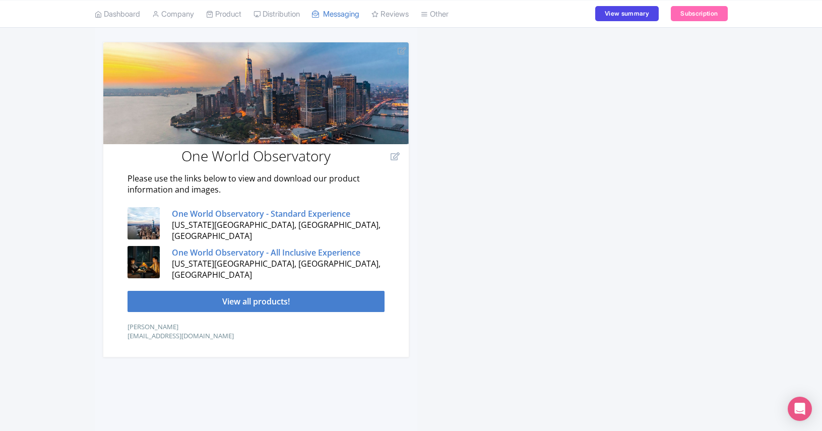
click at [308, 212] on td "One World Observatory - Standard Experience New York City, NY, USA" at bounding box center [274, 224] width 219 height 39
click at [310, 223] on td "One World Observatory - Standard Experience New York City, NY, USA" at bounding box center [274, 224] width 219 height 39
click at [307, 218] on strong "One World Observatory - Standard Experience" at bounding box center [260, 213] width 178 height 11
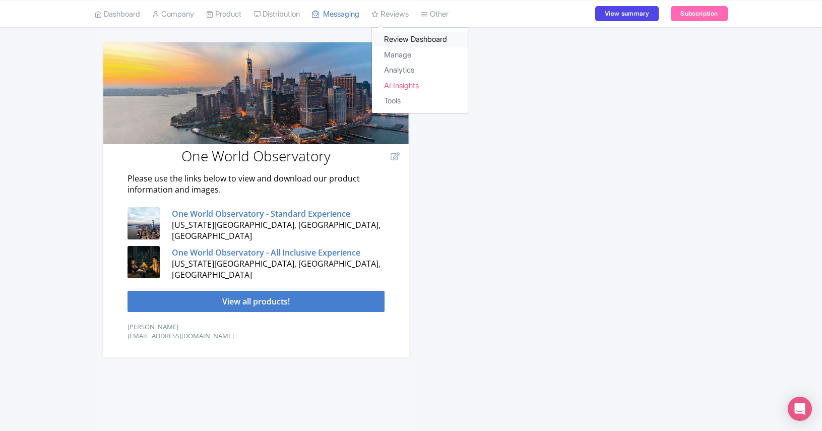
click at [404, 39] on link "Review Dashboard" at bounding box center [420, 40] width 96 height 16
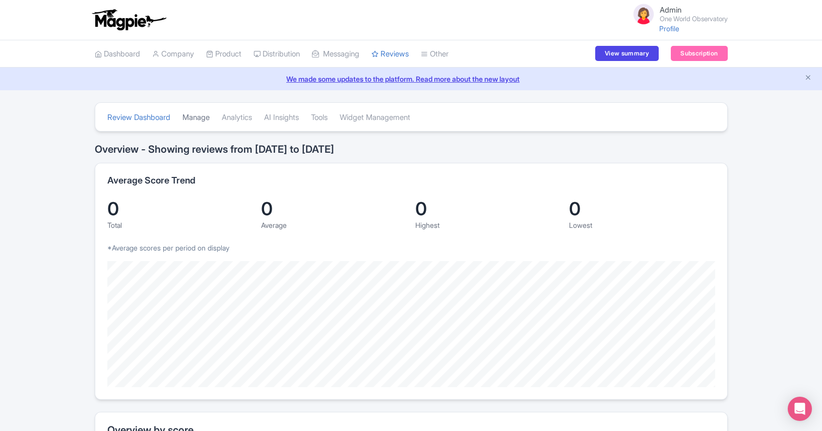
click at [193, 121] on link "Manage" at bounding box center [195, 118] width 27 height 28
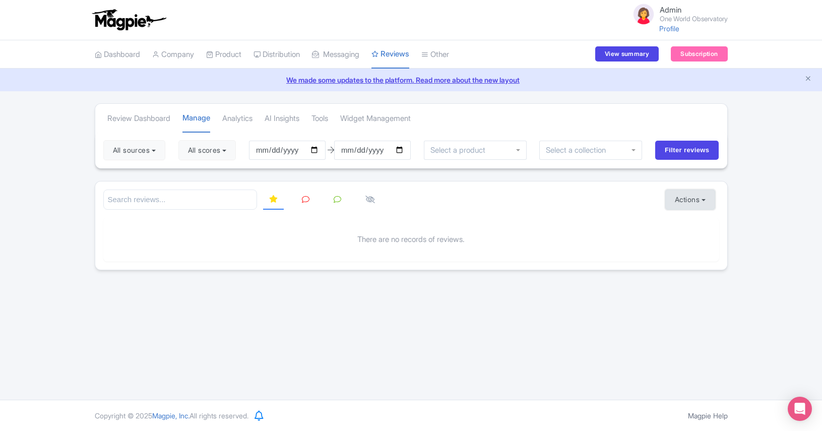
click at [682, 195] on button "Actions" at bounding box center [690, 199] width 50 height 20
click at [686, 224] on link "Import new reviews" at bounding box center [724, 225] width 118 height 20
